Goal: Task Accomplishment & Management: Use online tool/utility

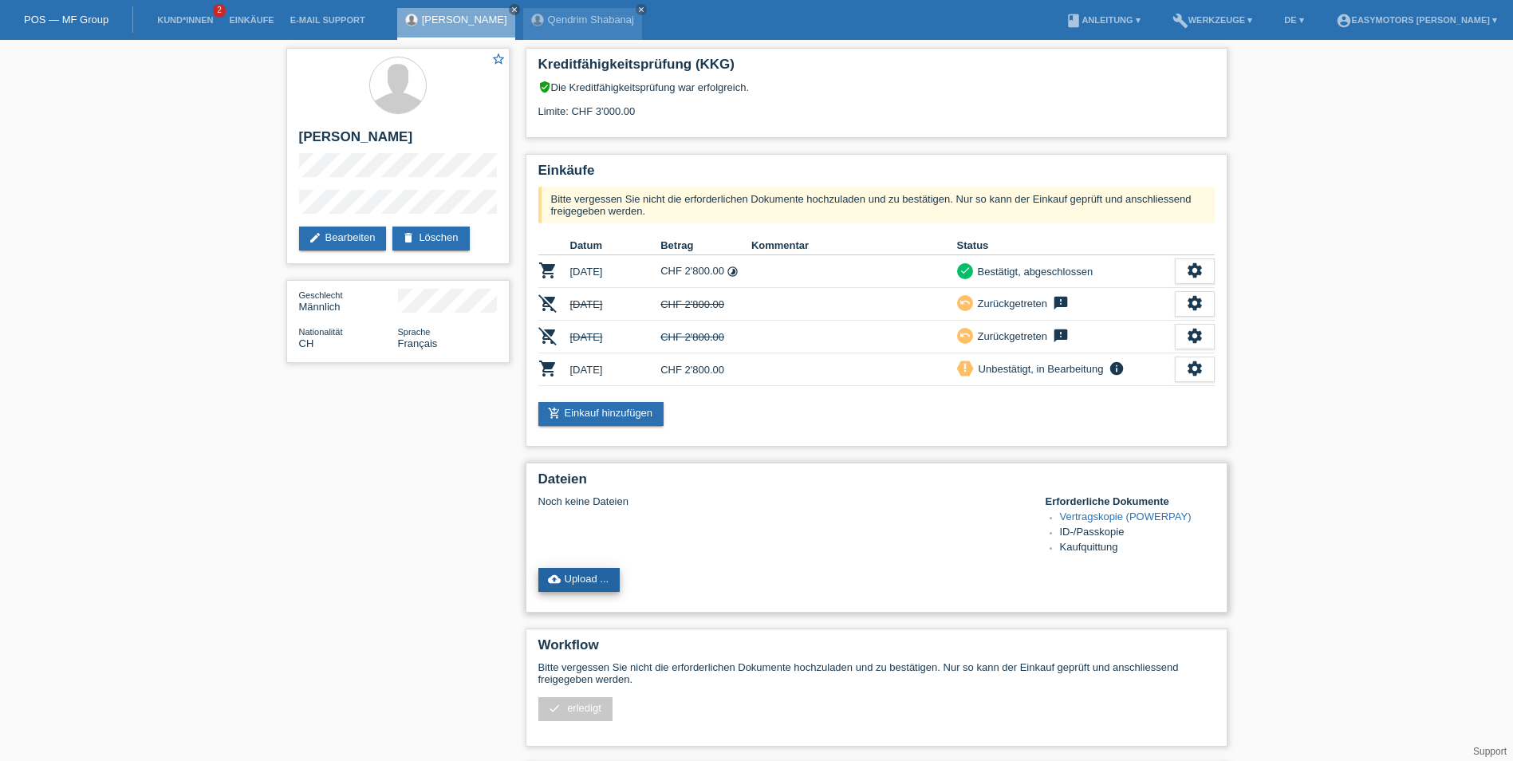
click at [580, 574] on link "cloud_upload Upload ..." at bounding box center [579, 580] width 82 height 24
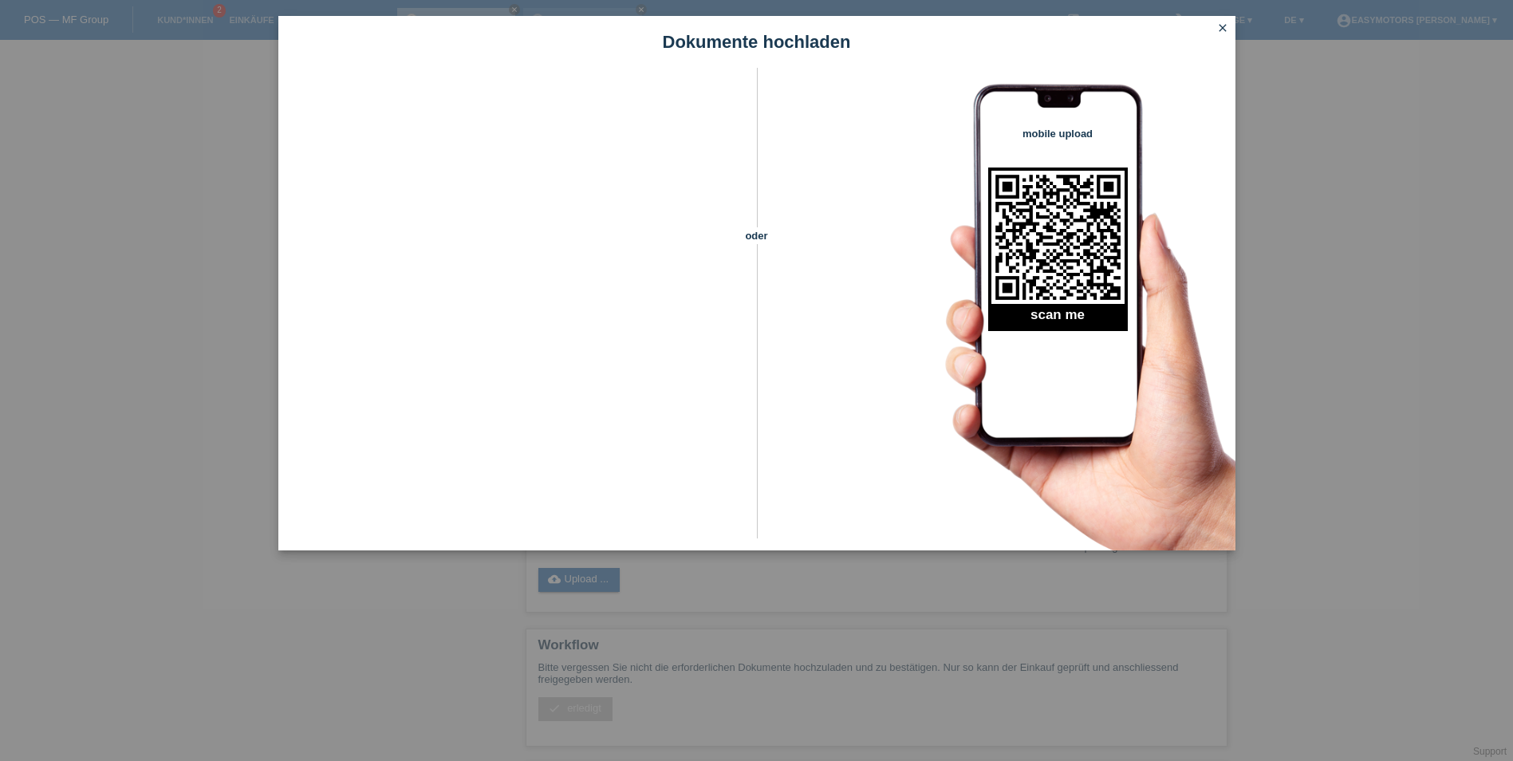
click at [745, 24] on icon "close" at bounding box center [1223, 28] width 13 height 13
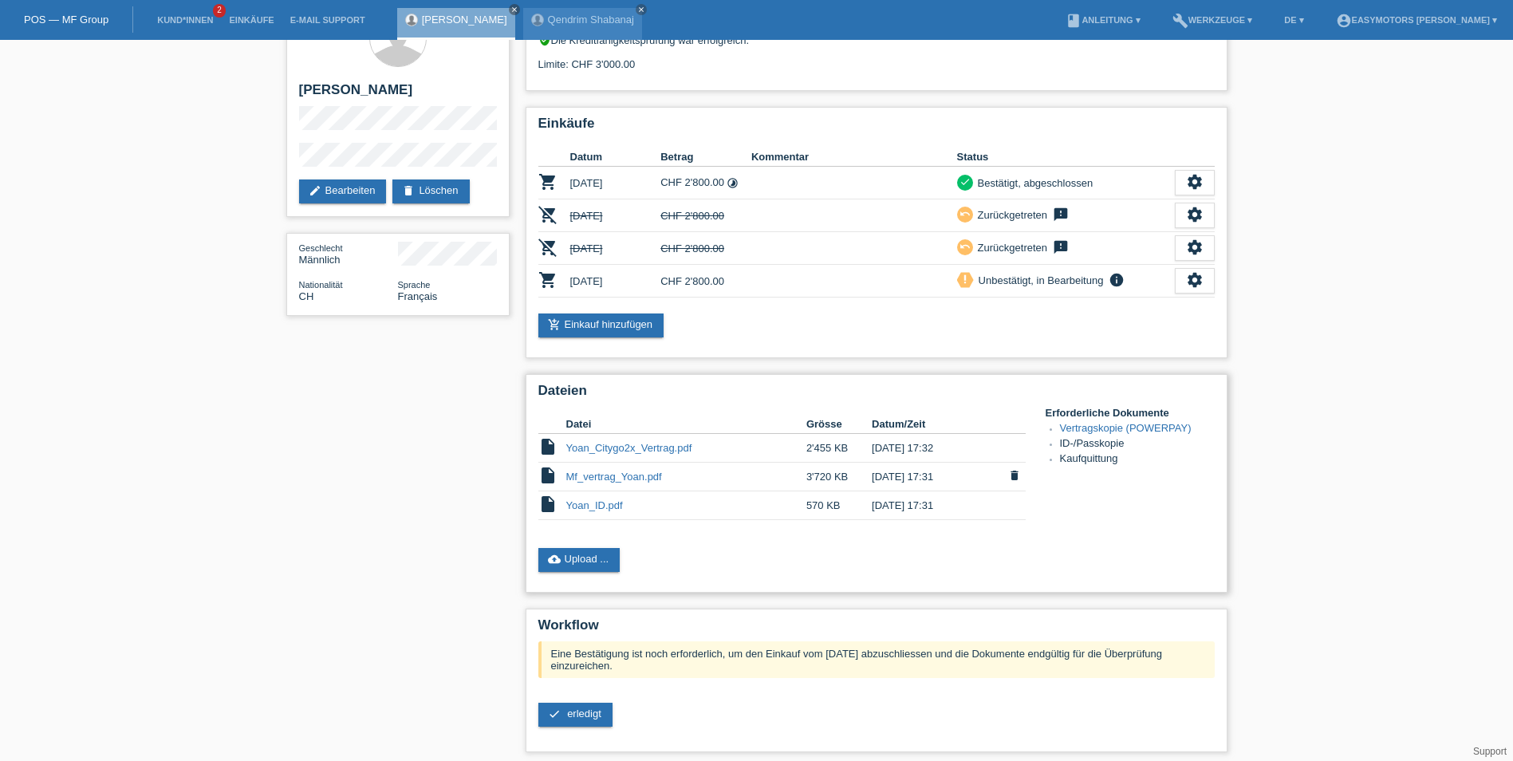
scroll to position [80, 0]
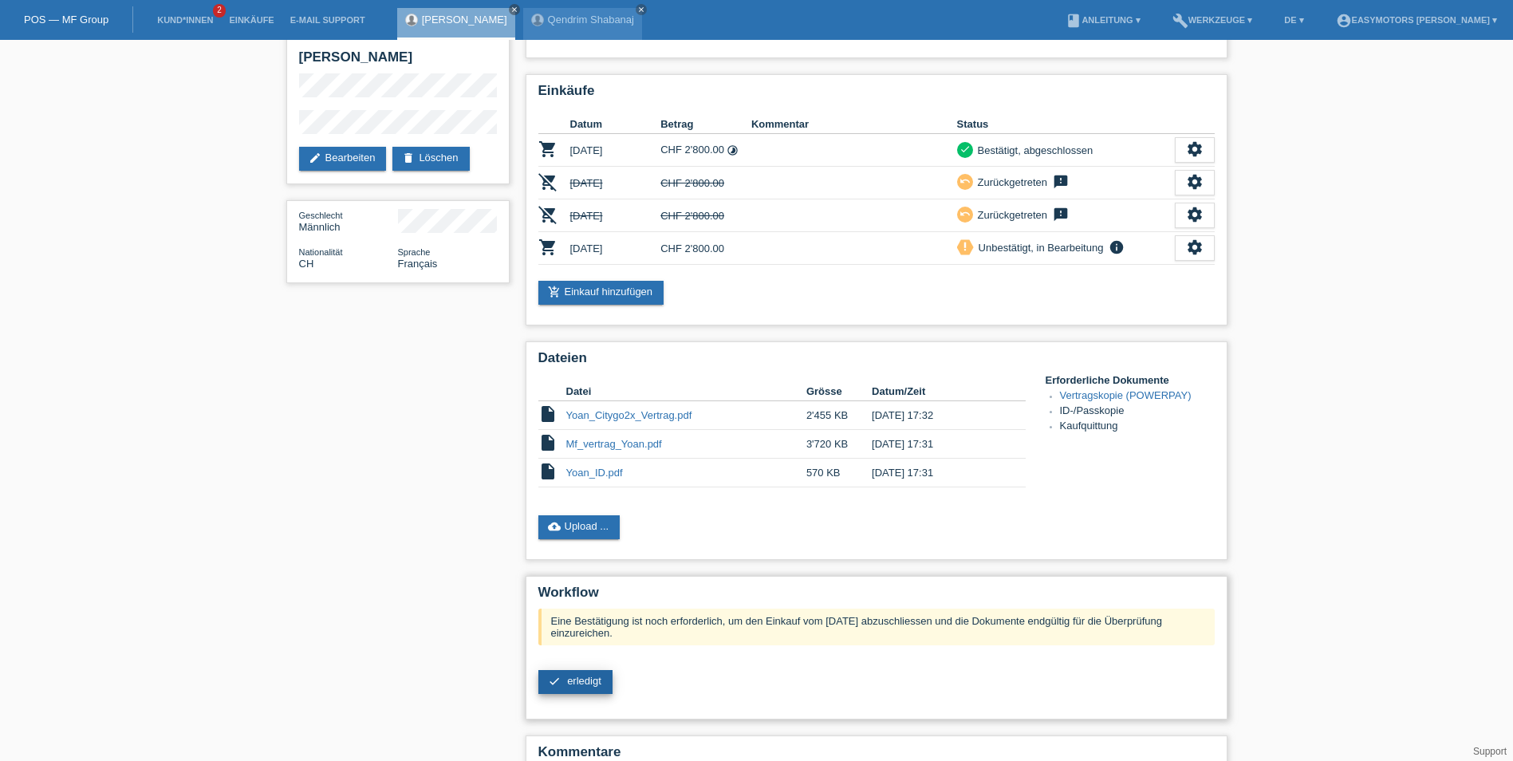
click at [598, 684] on span "erledigt" at bounding box center [584, 681] width 34 height 12
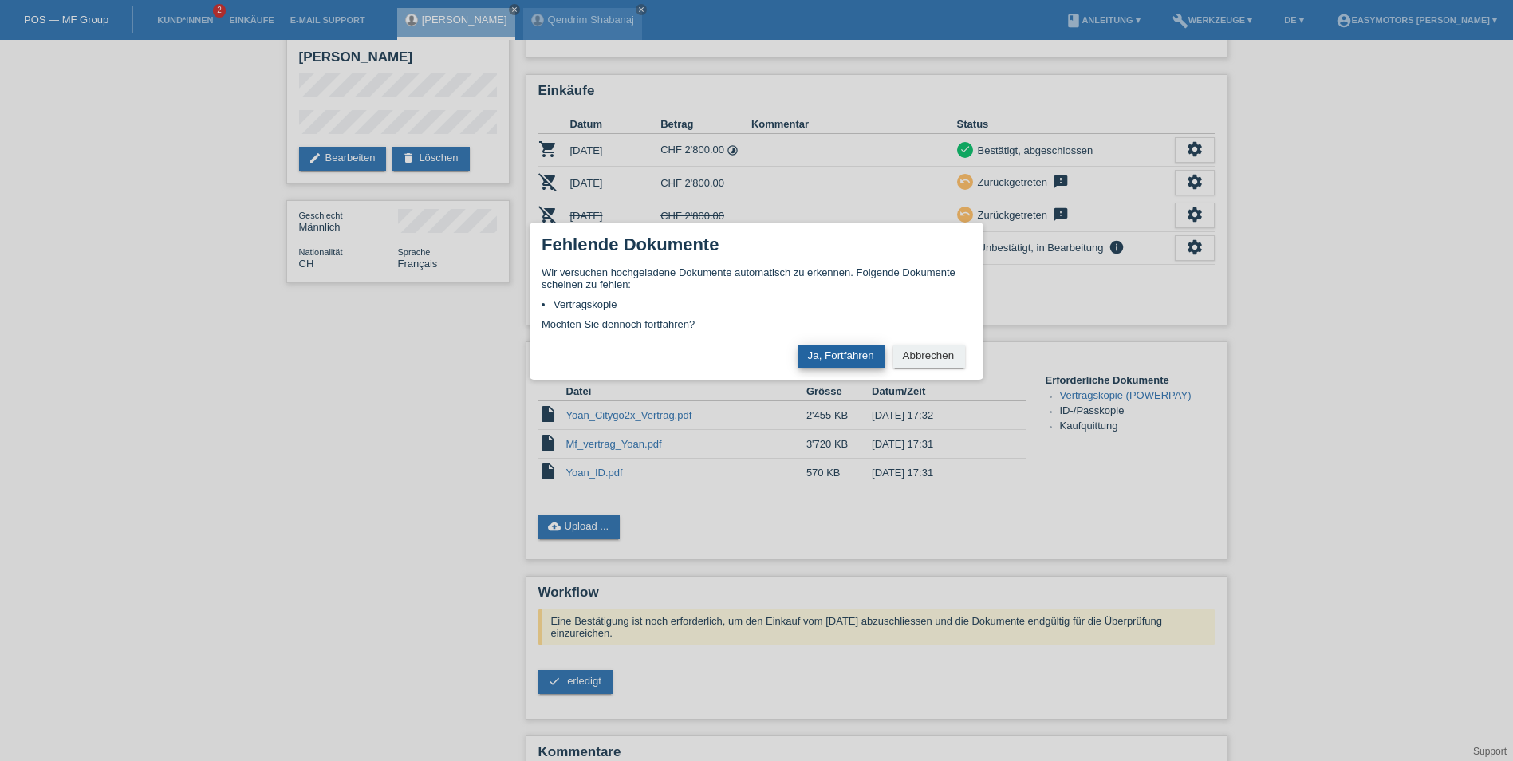
click at [848, 361] on button "Ja, Fortfahren" at bounding box center [842, 356] width 87 height 23
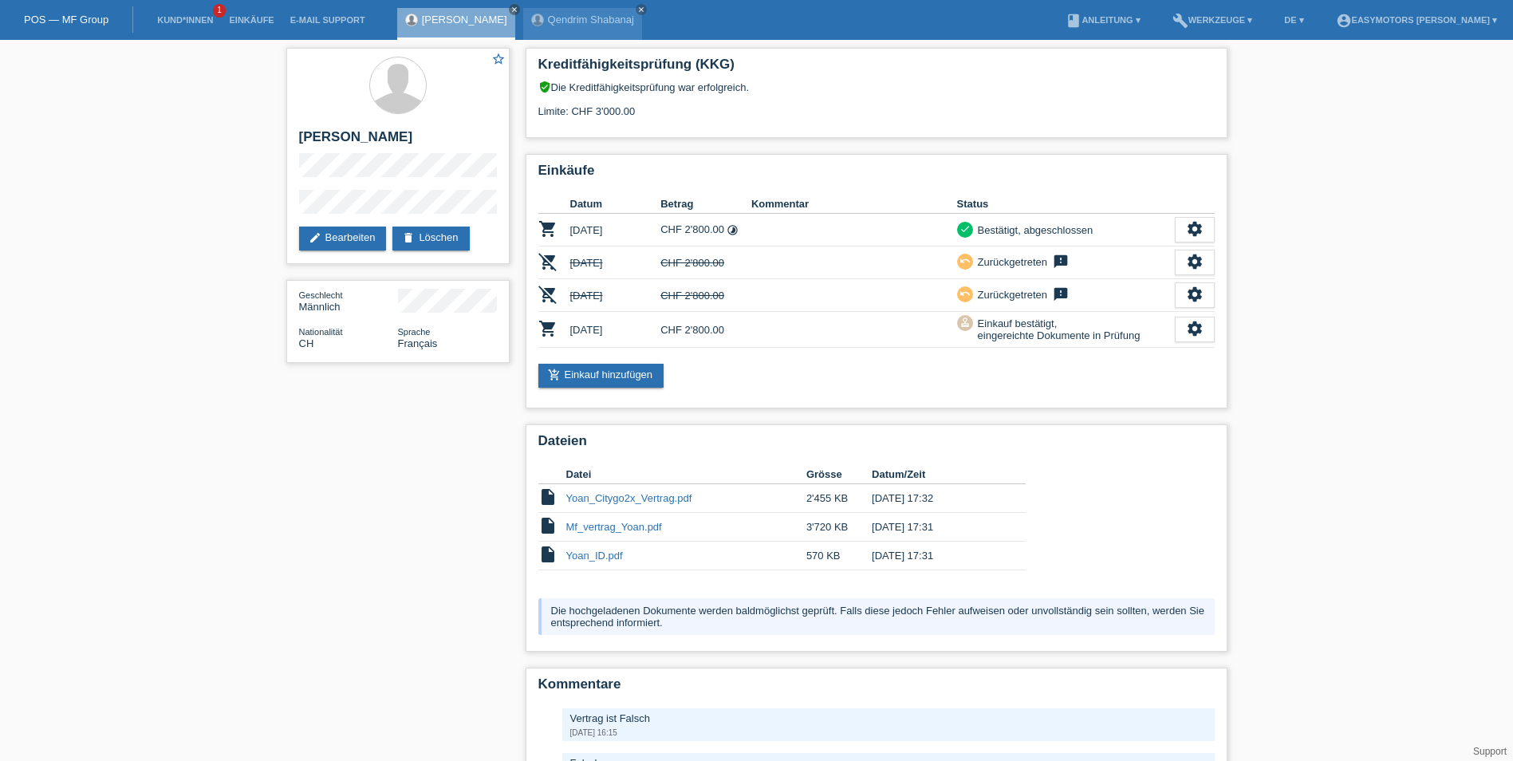
scroll to position [80, 0]
